Goal: Information Seeking & Learning: Learn about a topic

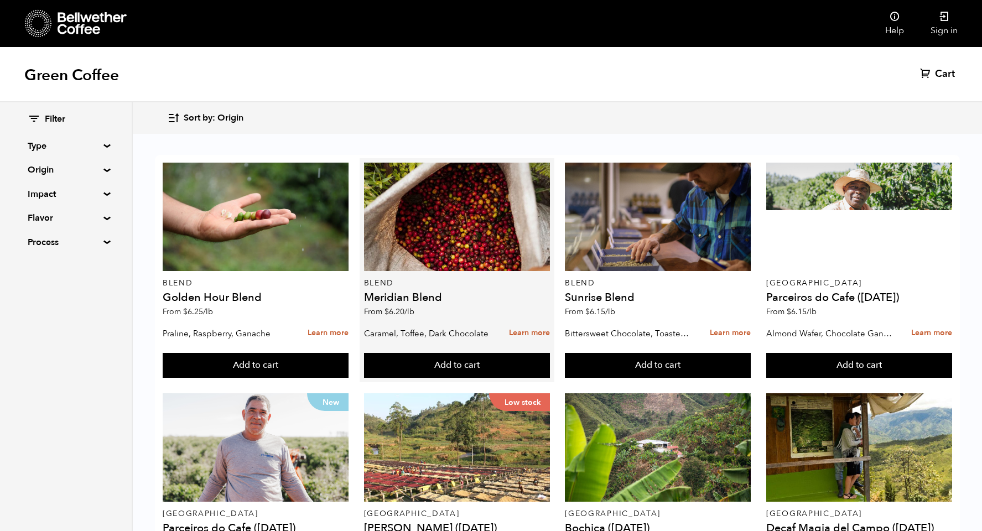
scroll to position [680, 0]
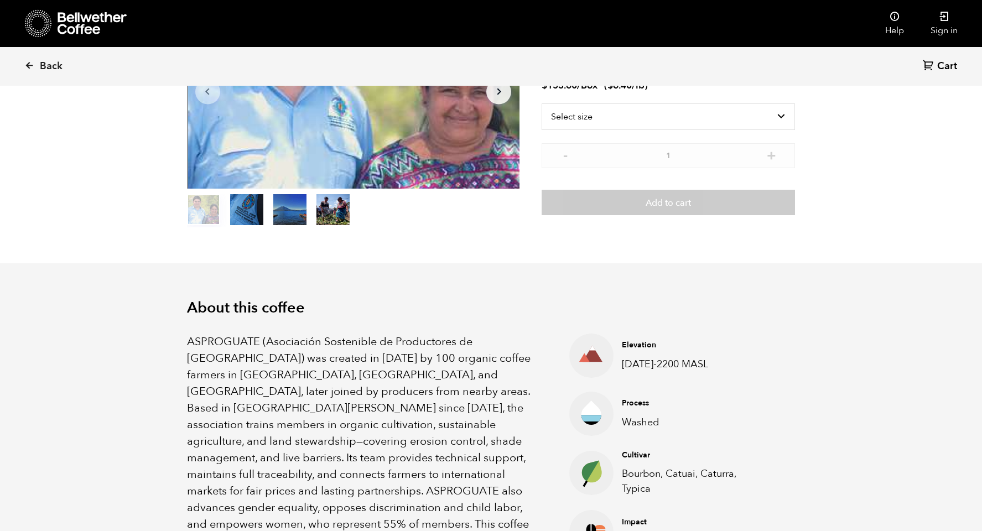
scroll to position [145, 0]
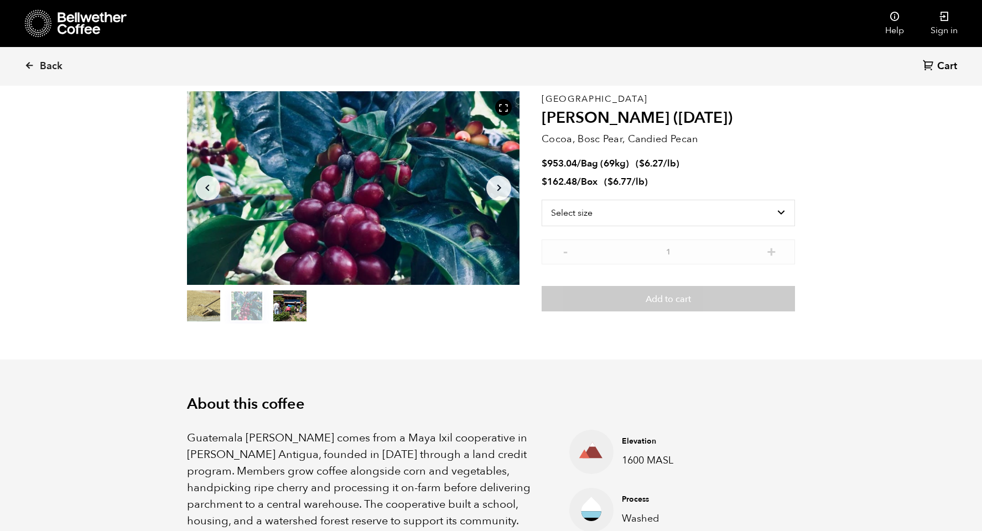
scroll to position [45, 0]
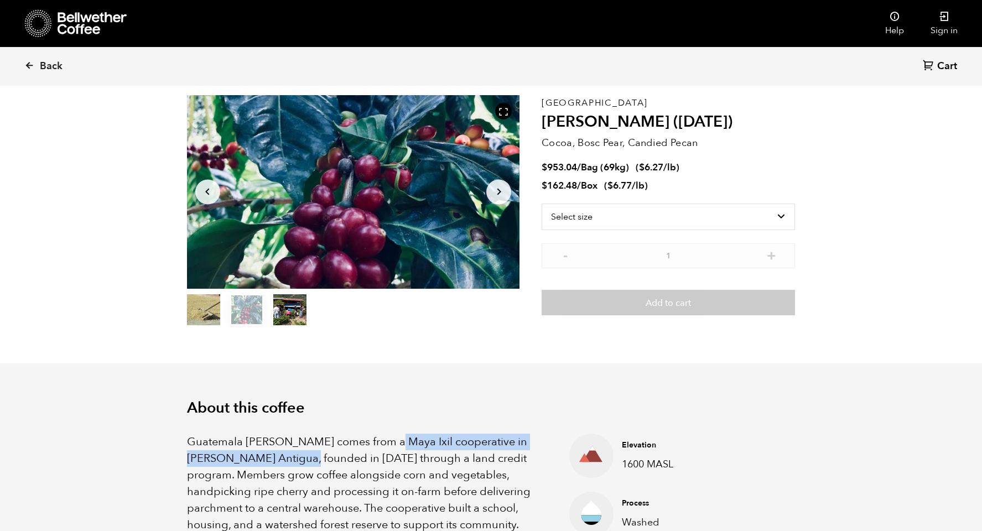
drag, startPoint x: 383, startPoint y: 440, endPoint x: 276, endPoint y: 456, distance: 108.0
click at [276, 456] on p "Guatemala Flor de Maiz comes from a Maya Ixil cooperative in Villa Hortensia An…" at bounding box center [364, 517] width 355 height 166
copy p "Maya Ixil cooperative in Villa Hortensia Antigua"
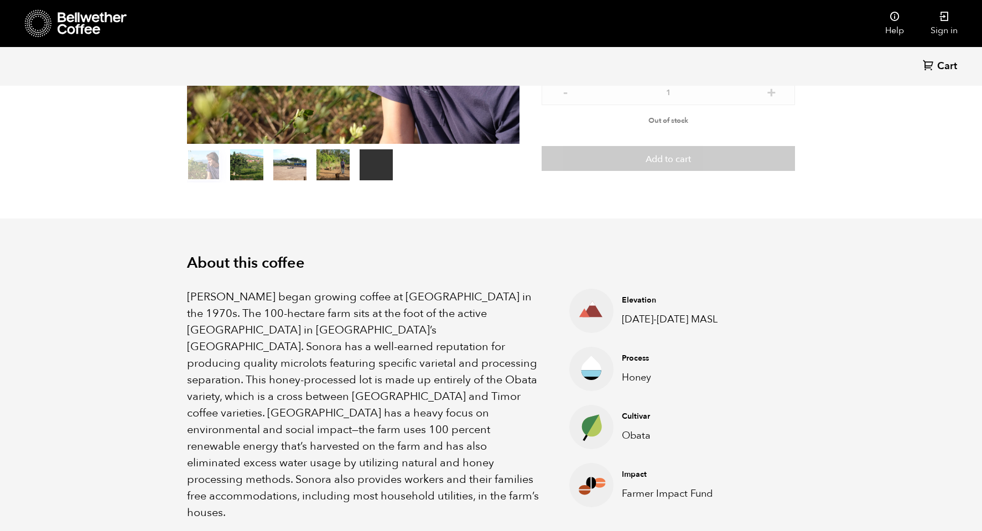
scroll to position [192, 0]
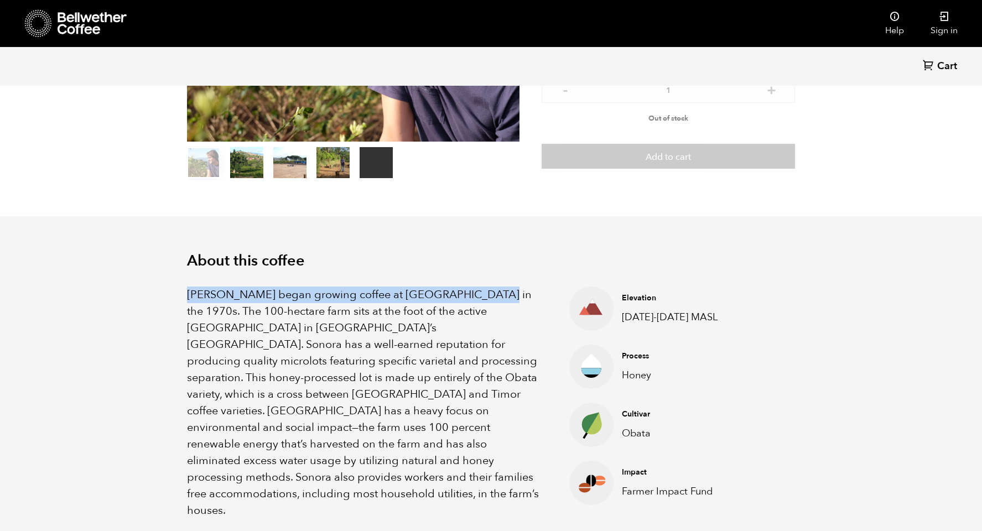
drag, startPoint x: 181, startPoint y: 295, endPoint x: 481, endPoint y: 298, distance: 300.4
copy span "[PERSON_NAME] began growing coffee at [GEOGRAPHIC_DATA]"
